Goal: Transaction & Acquisition: Purchase product/service

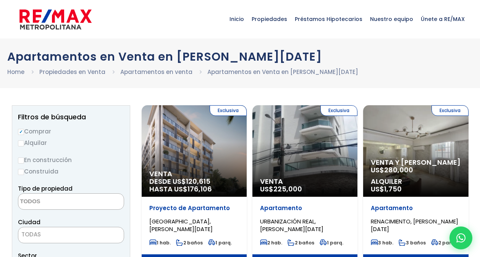
select select
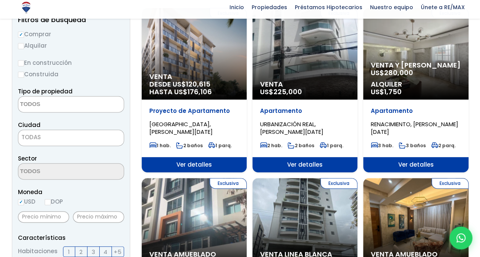
scroll to position [122, 0]
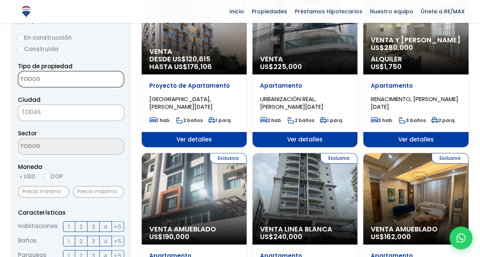
click at [44, 82] on textarea "Search" at bounding box center [55, 79] width 74 height 16
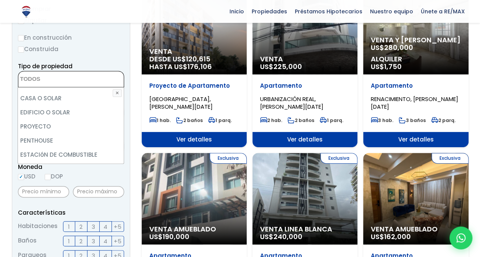
scroll to position [150, 0]
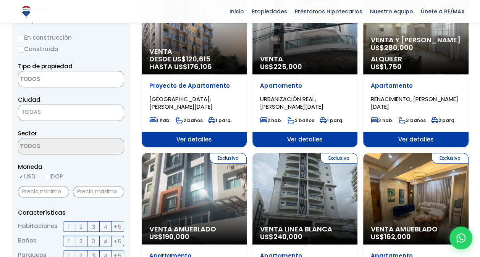
click at [100, 37] on label "En construcción" at bounding box center [71, 38] width 106 height 10
click at [0, 0] on input "En construcción" at bounding box center [0, 0] width 0 height 0
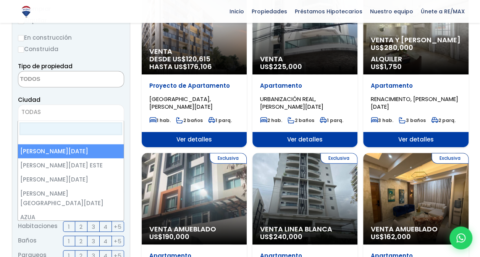
click at [45, 115] on span "TODAS" at bounding box center [70, 112] width 105 height 11
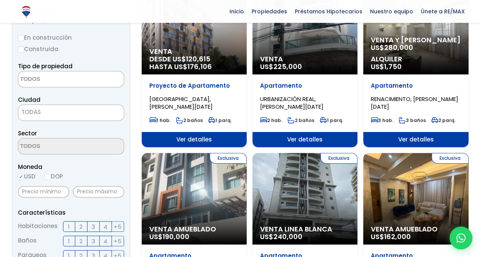
click at [45, 115] on span "TODAS" at bounding box center [70, 112] width 105 height 11
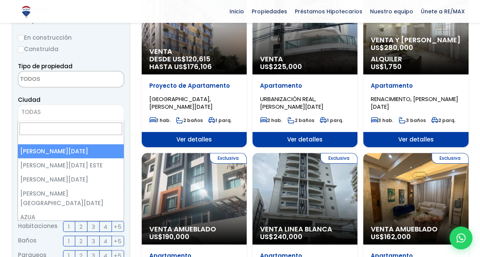
click at [45, 115] on span "TODAS" at bounding box center [70, 112] width 105 height 11
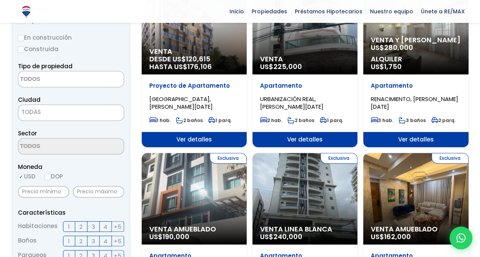
click at [45, 115] on span "TODAS" at bounding box center [70, 112] width 105 height 11
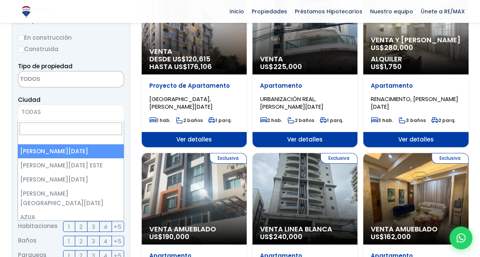
click at [45, 115] on span "TODAS" at bounding box center [70, 112] width 105 height 11
select select "1"
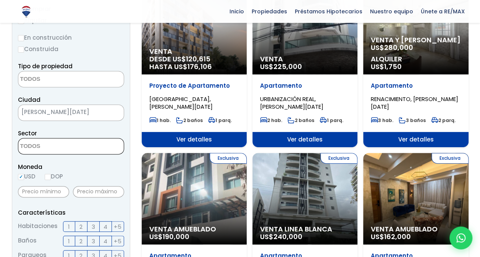
click at [51, 151] on textarea "Search" at bounding box center [55, 147] width 74 height 16
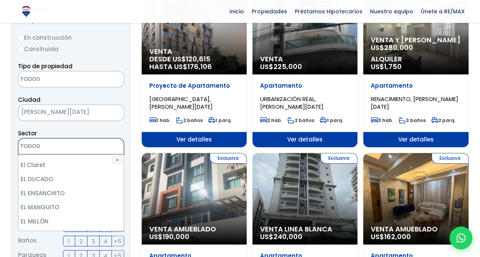
scroll to position [855, 0]
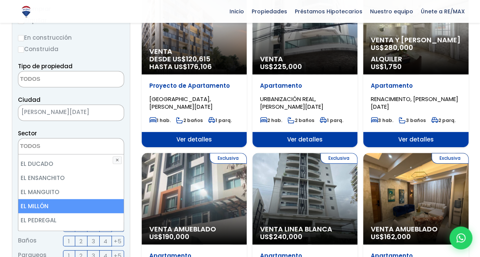
click at [31, 199] on li "EL MILLÓN" at bounding box center [71, 206] width 106 height 14
select select "113"
click at [31, 199] on li "EL MILLÓN" at bounding box center [71, 206] width 106 height 14
click at [53, 199] on li "EL MILLÓN" at bounding box center [71, 206] width 106 height 14
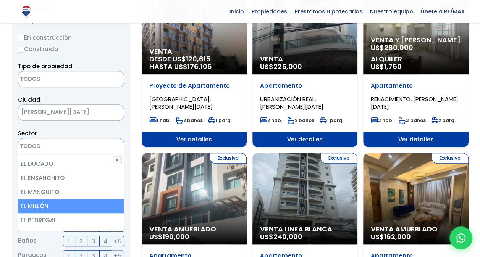
select select "113"
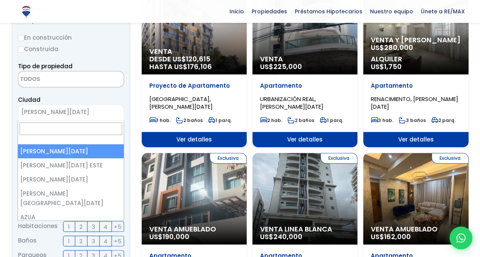
click at [120, 121] on span "× SANTO DOMINGO DE GUZMÁN" at bounding box center [71, 113] width 106 height 16
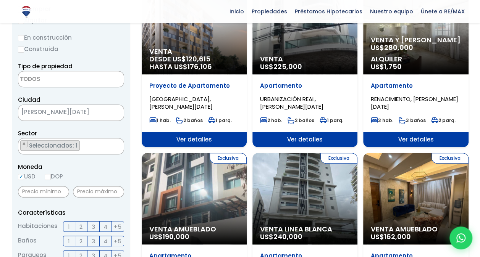
click at [126, 100] on aside "Filtros de búsqueda Comprar Alquilar En construcción Construida Tipo de propied…" at bounding box center [71, 243] width 118 height 520
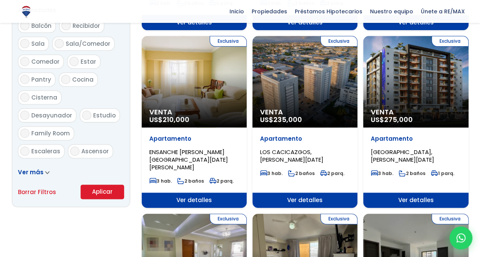
scroll to position [428, 0]
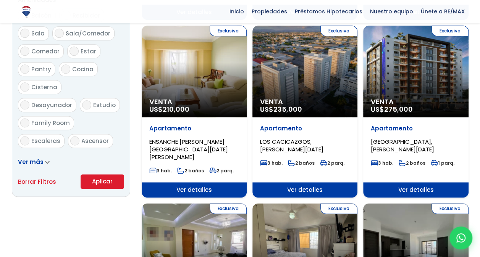
click at [102, 178] on button "Aplicar" at bounding box center [103, 182] width 44 height 15
click at [102, 181] on button "Aplicar" at bounding box center [103, 182] width 44 height 15
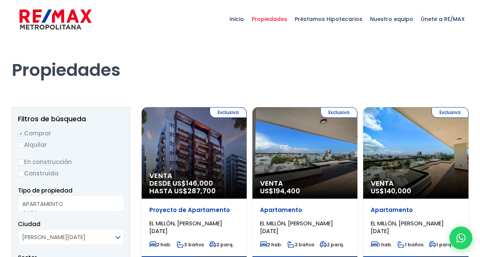
select select
select select "113"
click at [226, 180] on span "DESDE US$ 146,000 HASTA US$ 287,700" at bounding box center [194, 187] width 90 height 15
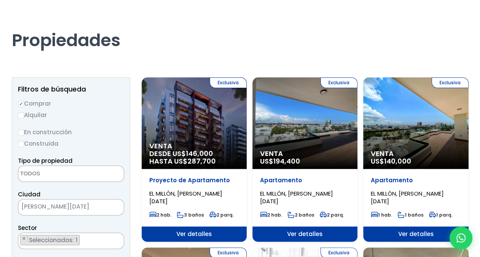
scroll to position [31, 0]
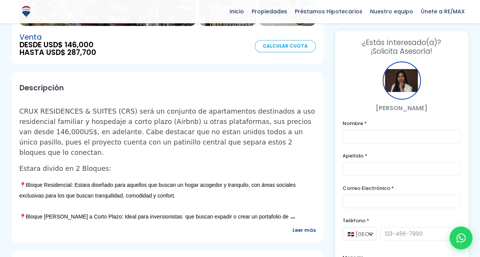
scroll to position [257, 0]
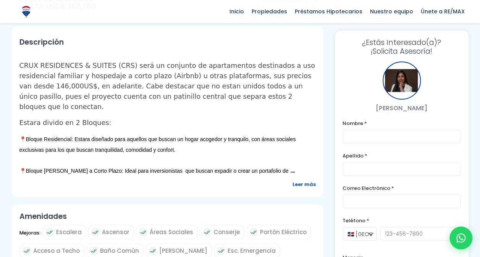
click at [300, 180] on span "Leer más" at bounding box center [303, 185] width 23 height 10
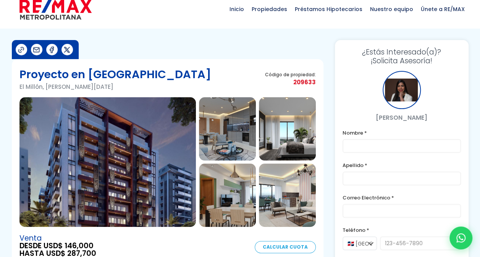
scroll to position [0, 0]
